Goal: Task Accomplishment & Management: Use online tool/utility

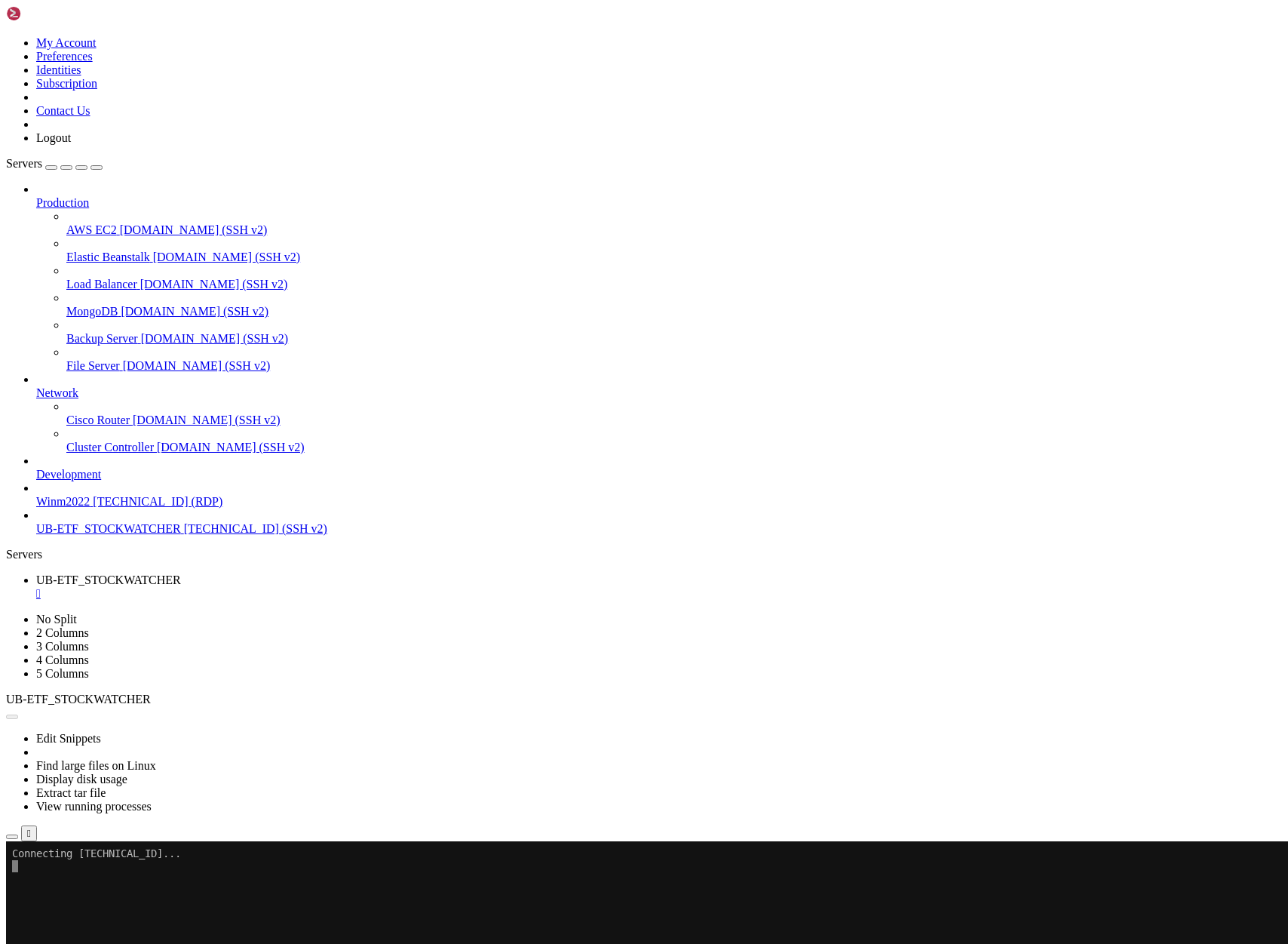
click at [184, 535] on span "[TECHNICAL_ID] (SSH v2)" at bounding box center [256, 528] width 143 height 13
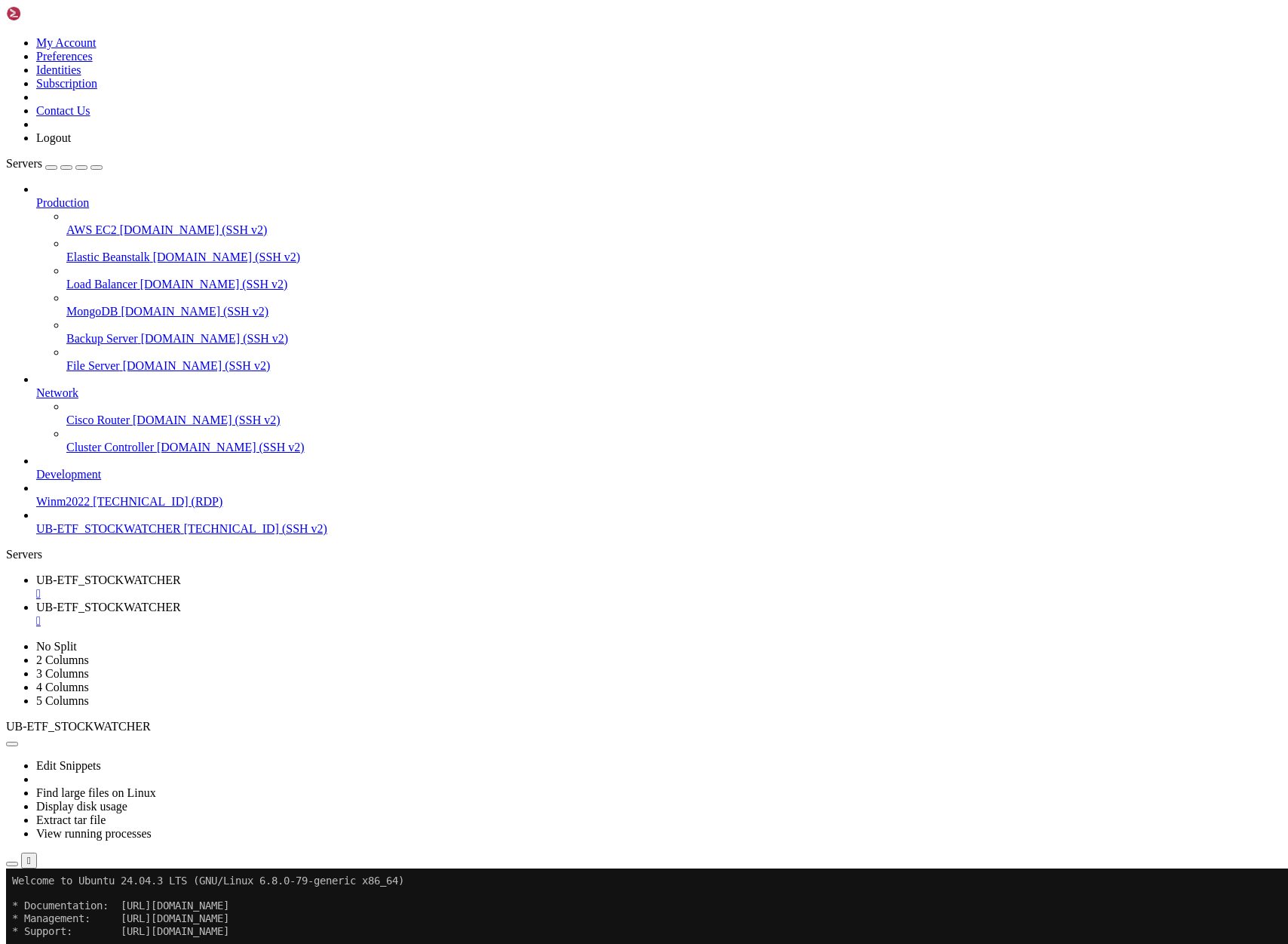
click at [181, 601] on span "UB-ETF_STOCKWATCHER" at bounding box center [109, 607] width 145 height 13
click at [181, 573] on span "UB-ETF_STOCKWATCHER" at bounding box center [109, 579] width 145 height 13
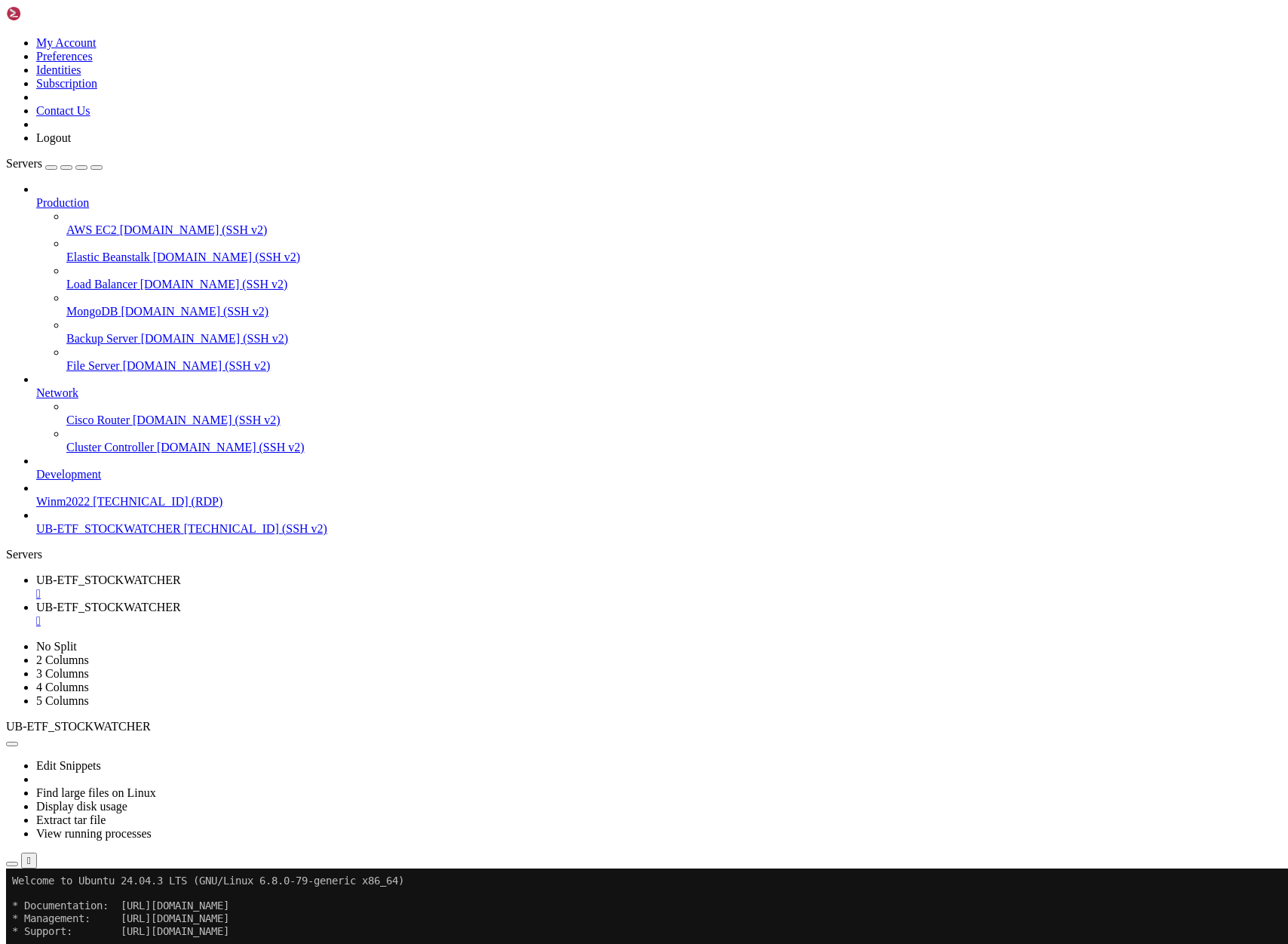
scroll to position [2484, 0]
